Goal: Information Seeking & Learning: Find specific fact

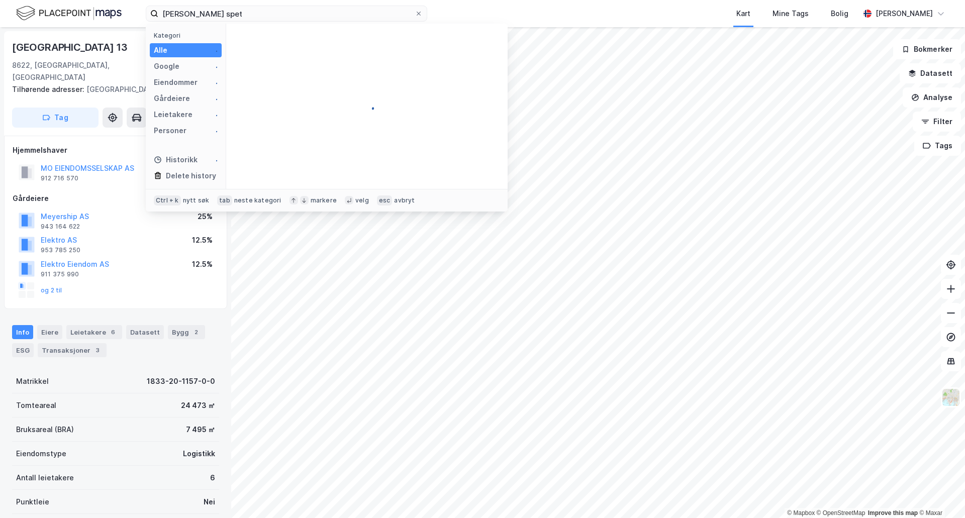
scroll to position [3, 0]
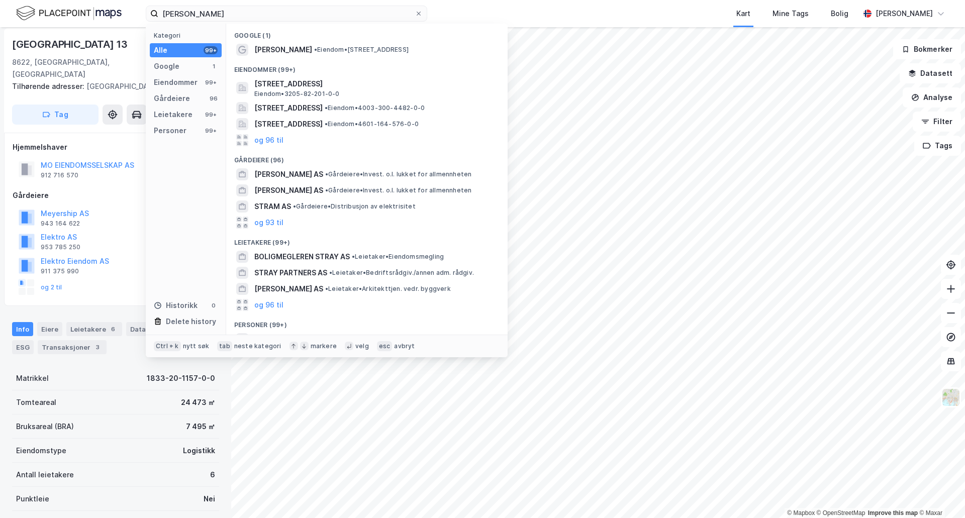
type input "[PERSON_NAME]"
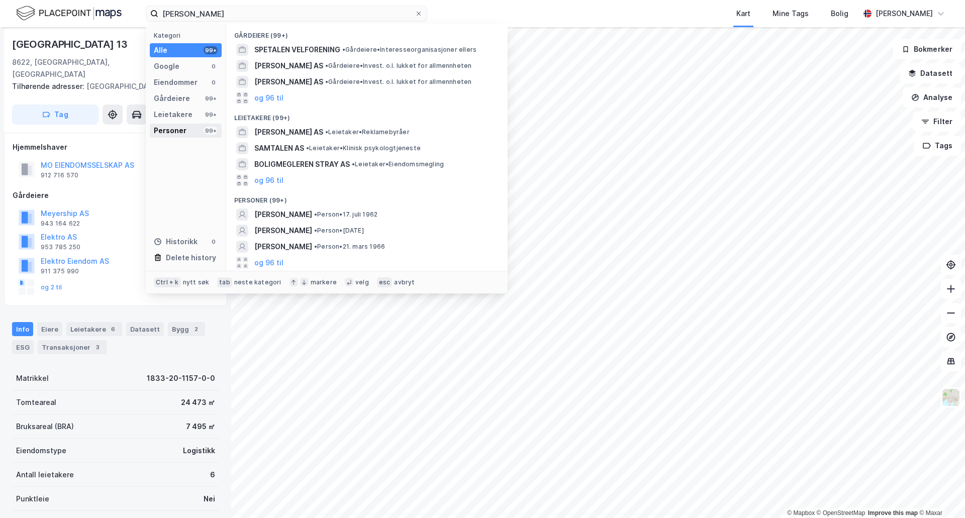
click at [171, 126] on div "Personer" at bounding box center [170, 131] width 33 height 12
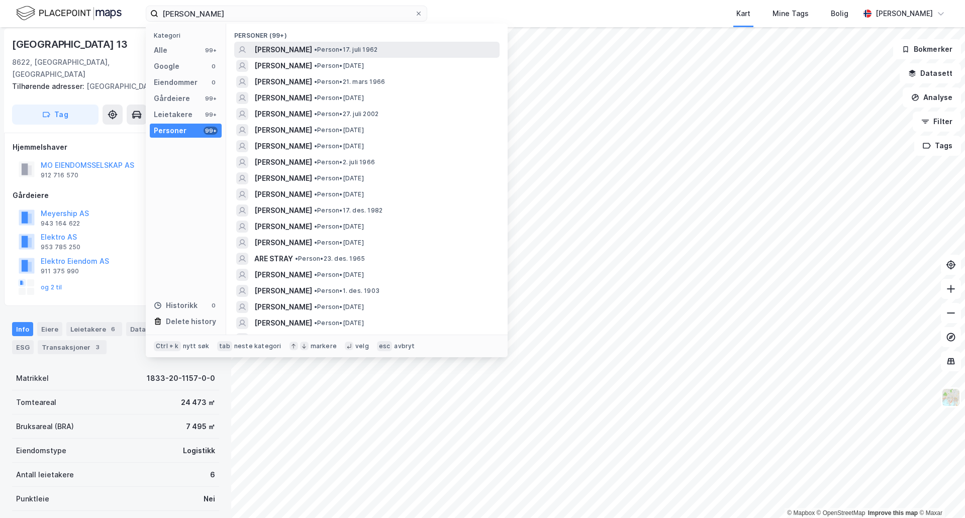
click at [308, 51] on span "[PERSON_NAME]" at bounding box center [283, 50] width 58 height 12
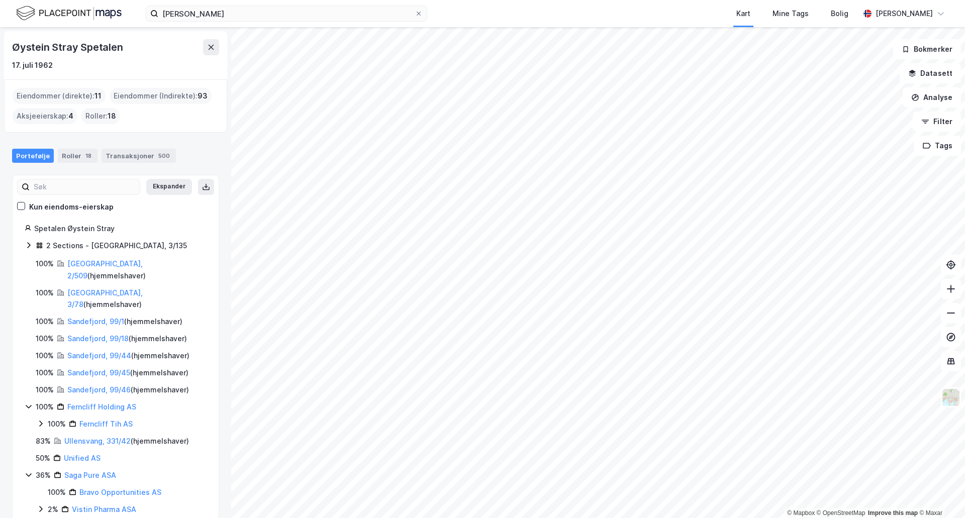
click at [355, 518] on html "[PERSON_NAME] Kart Mine Tags Bolig [PERSON_NAME] © Mapbox © OpenStreetMap Impro…" at bounding box center [482, 259] width 965 height 518
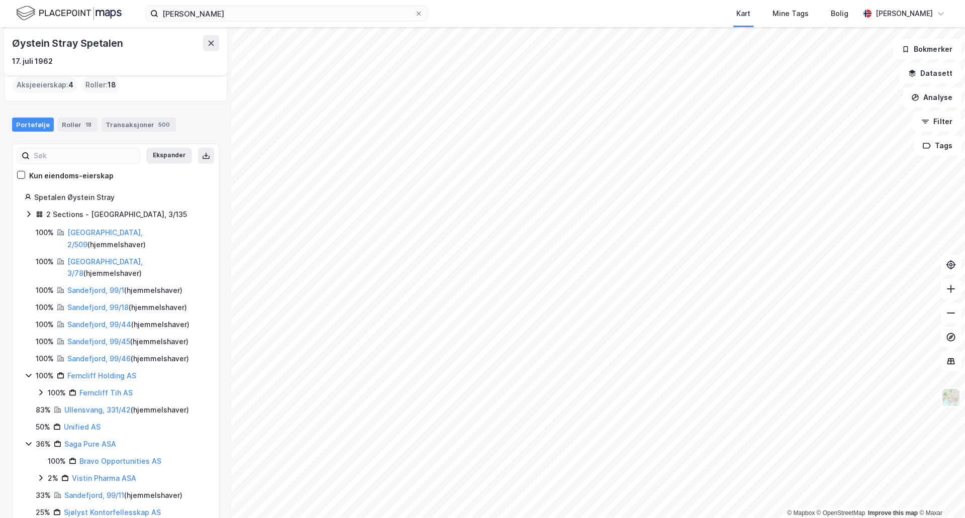
scroll to position [32, 0]
